Goal: Navigation & Orientation: Go to known website

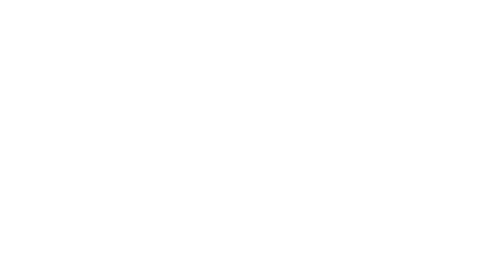
click at [5, 29] on body at bounding box center [239, 130] width 479 height 261
